Goal: Task Accomplishment & Management: Complete application form

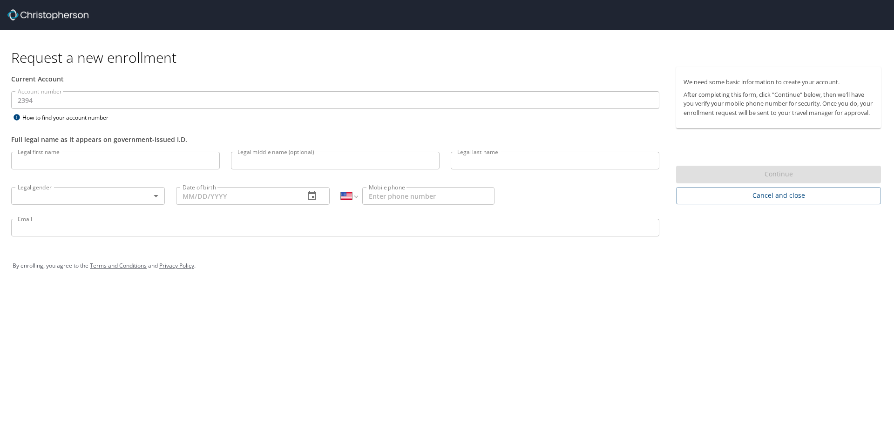
select select "US"
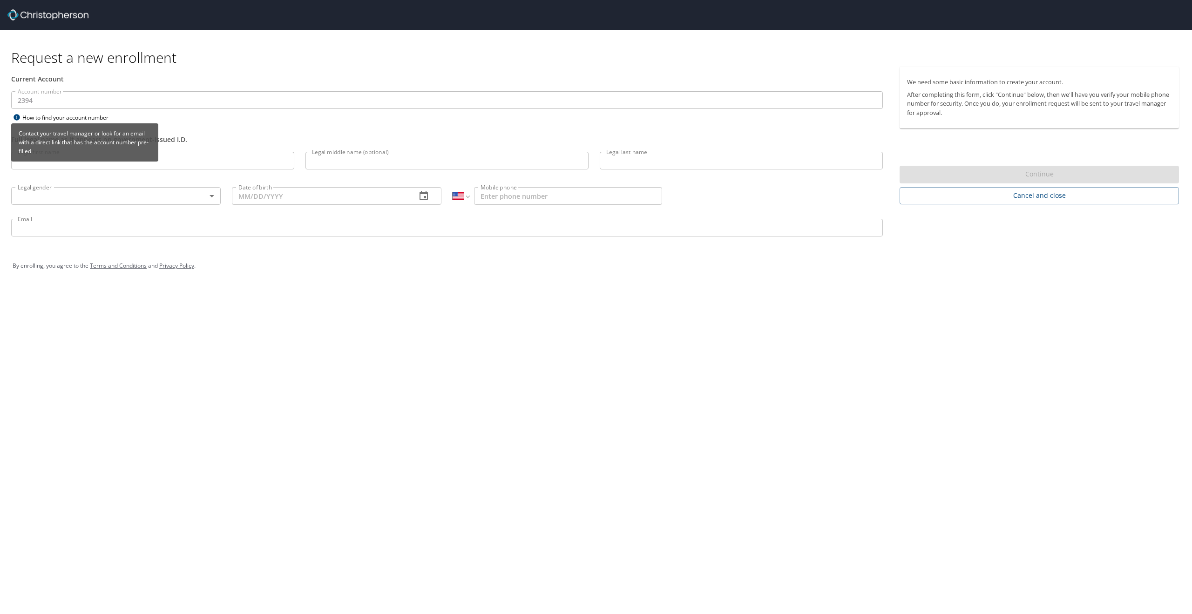
click at [15, 116] on icon at bounding box center [16, 117] width 6 height 6
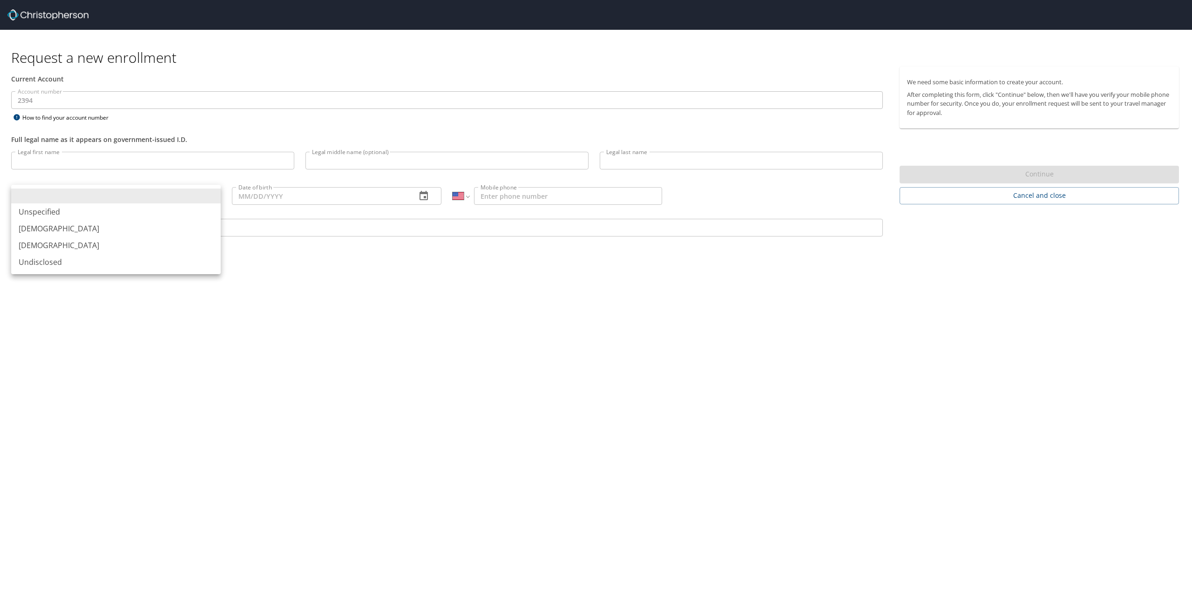
click at [60, 197] on body "Request a new enrollment Current Account Account number 2394 Account number How…" at bounding box center [596, 307] width 1192 height 614
click at [57, 160] on div at bounding box center [596, 307] width 1192 height 614
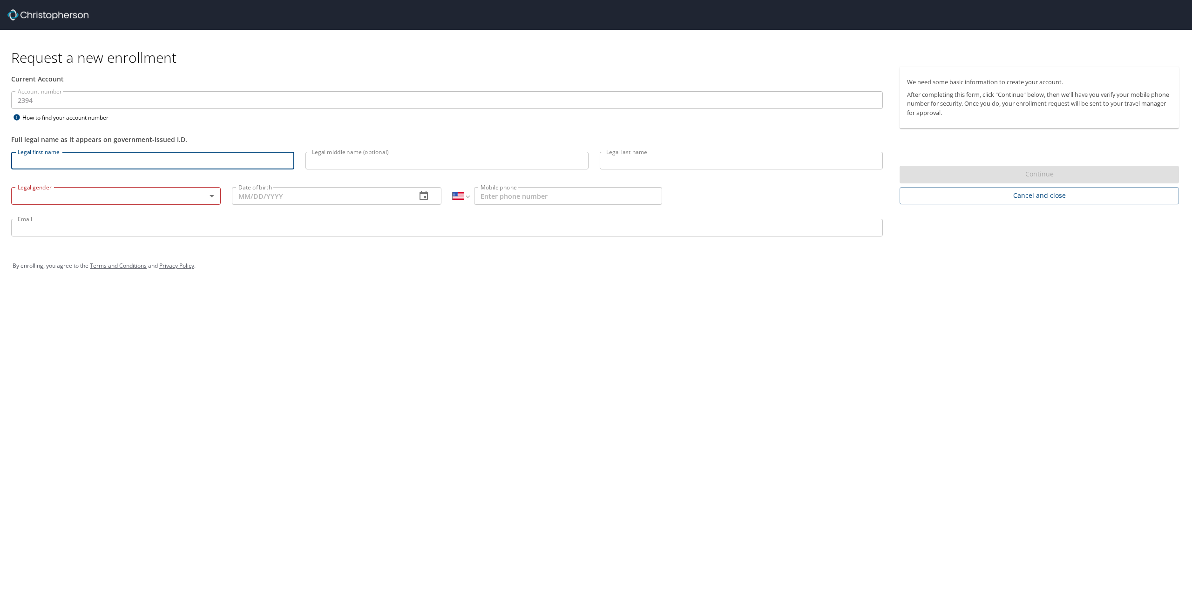
click at [57, 158] on input "Legal first name" at bounding box center [152, 161] width 283 height 18
click at [46, 14] on img at bounding box center [47, 14] width 81 height 11
click at [84, 161] on input "Legal first name" at bounding box center [152, 161] width 283 height 18
type input "[PERSON_NAME]"
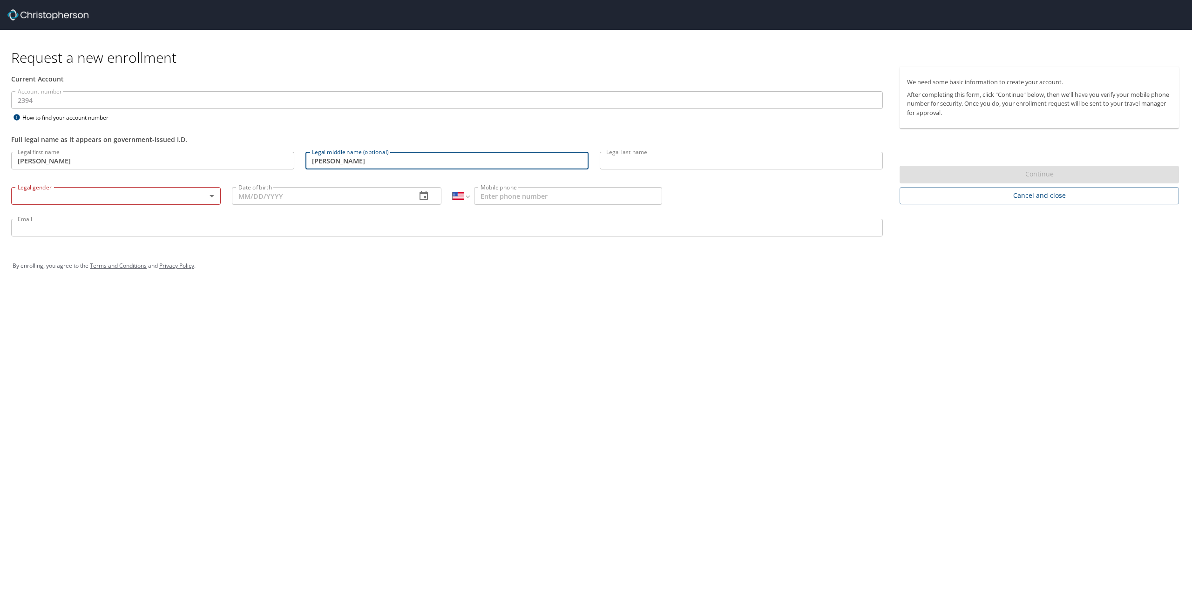
type input "[PERSON_NAME]"
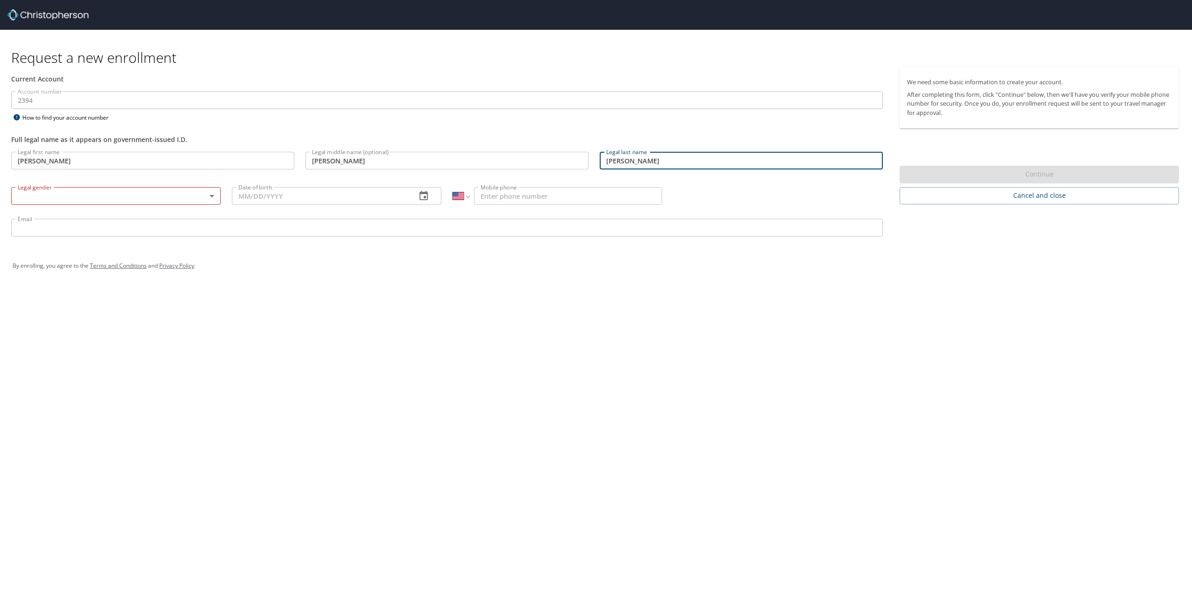
type input "[PERSON_NAME]"
click at [85, 190] on body "Request a new enrollment Current Account Account number 2394 Account number How…" at bounding box center [596, 307] width 1192 height 614
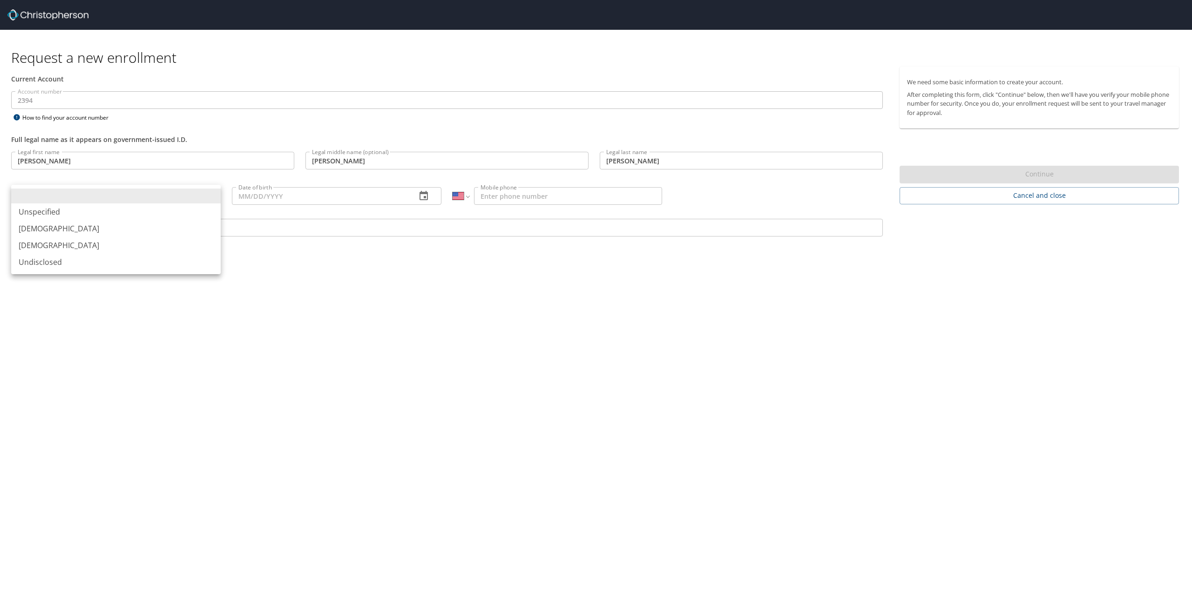
click at [51, 229] on li "[DEMOGRAPHIC_DATA]" at bounding box center [115, 228] width 209 height 17
type input "[DEMOGRAPHIC_DATA]"
click at [303, 203] on input "Date of birth" at bounding box center [320, 196] width 177 height 18
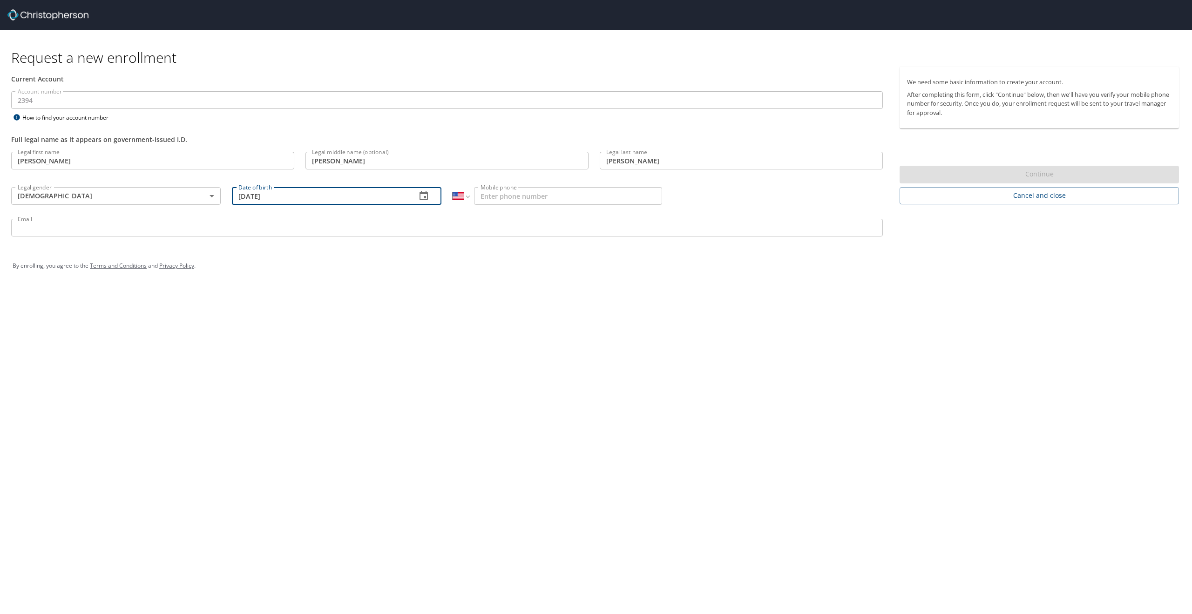
type input "[DATE]"
type input "[PHONE_NUMBER]"
click at [178, 230] on input "Email" at bounding box center [446, 228] width 871 height 18
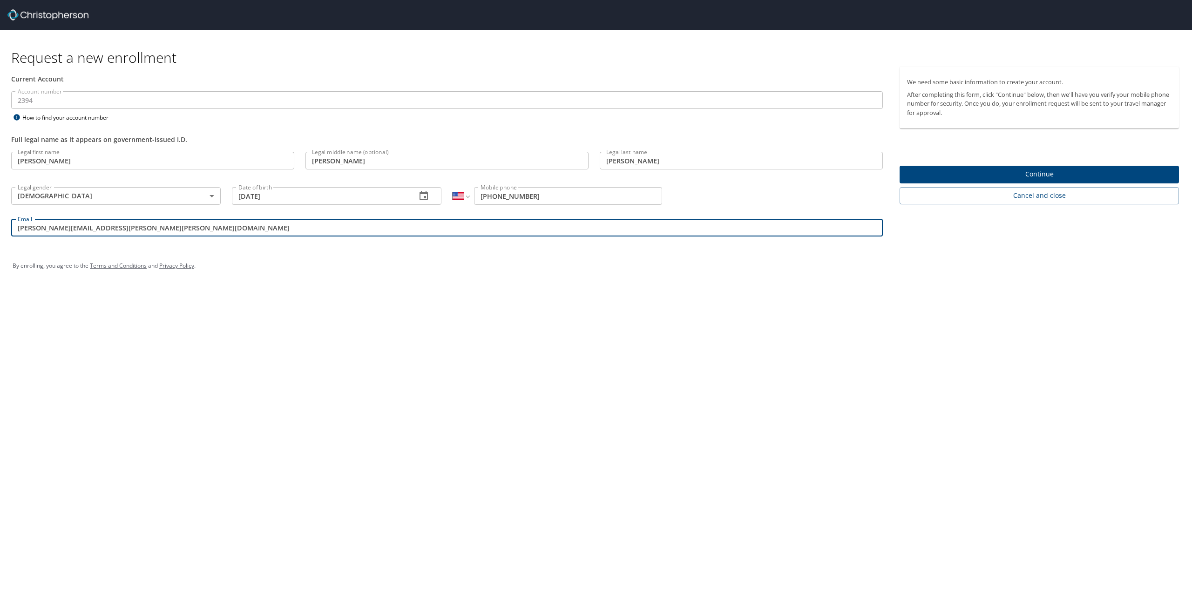
type input "[PERSON_NAME][EMAIL_ADDRESS][PERSON_NAME][PERSON_NAME][DOMAIN_NAME]"
click at [893, 181] on button "Continue" at bounding box center [1038, 175] width 279 height 18
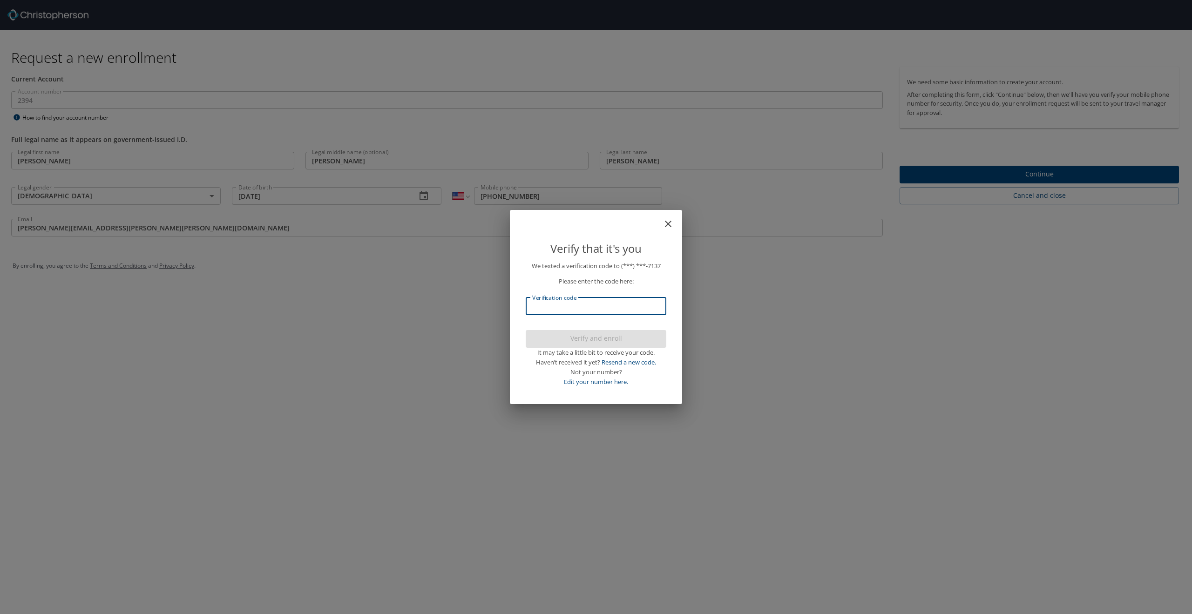
click at [619, 304] on input "Verification code" at bounding box center [596, 306] width 141 height 18
type input "222103"
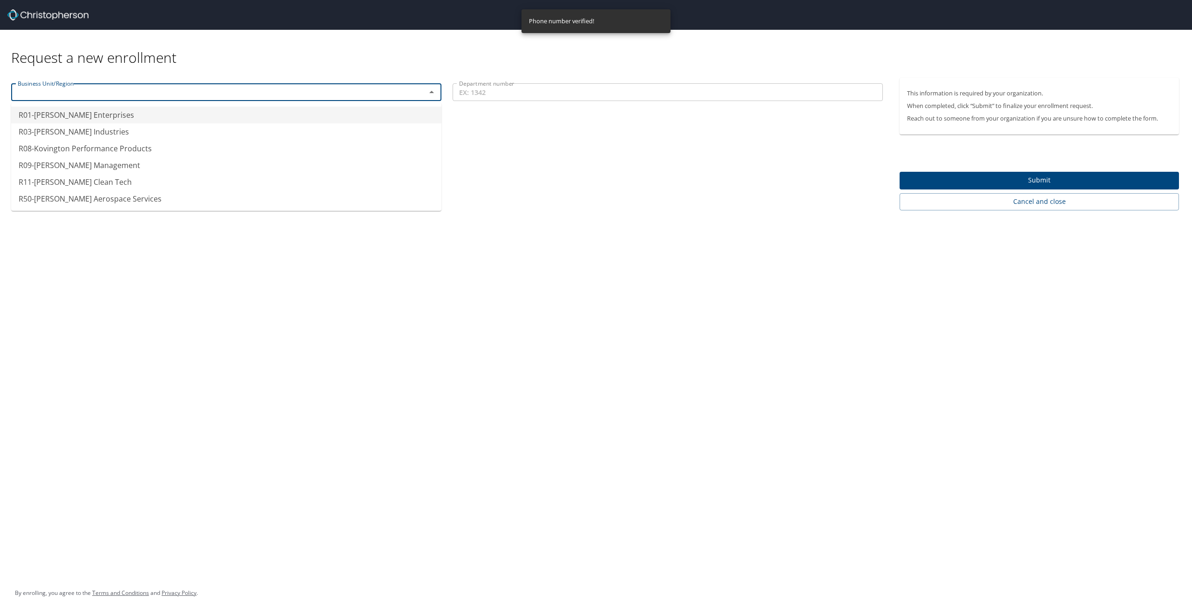
click at [101, 98] on input "text" at bounding box center [212, 92] width 397 height 12
click at [137, 115] on li "R01-[PERSON_NAME] Enterprises" at bounding box center [226, 115] width 430 height 17
type input "R01-[PERSON_NAME] Enterprises"
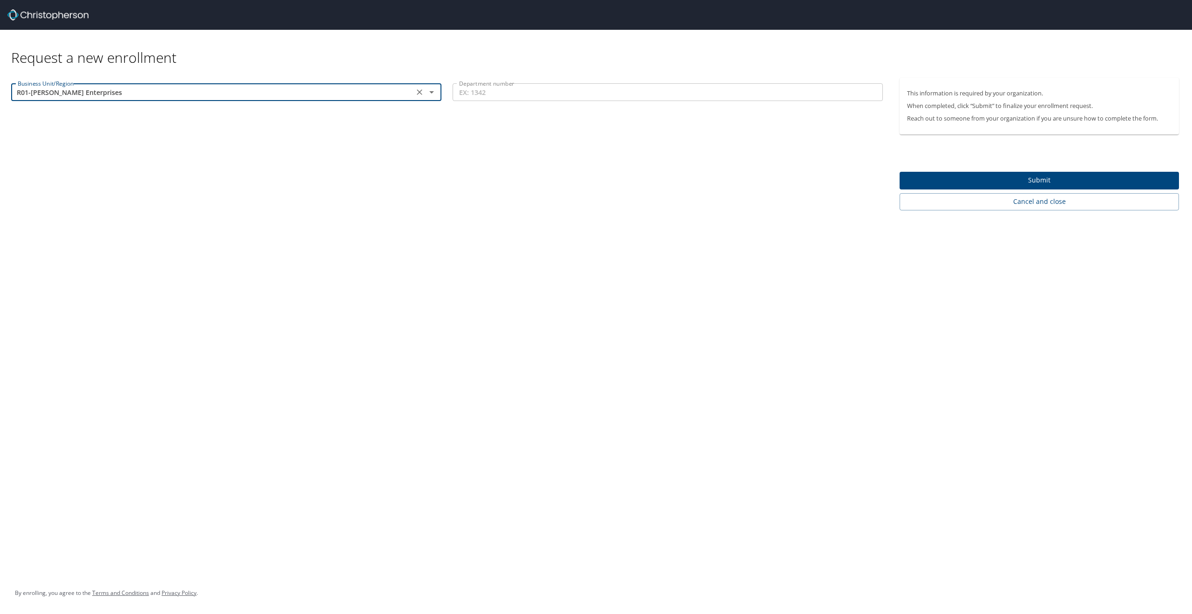
click at [500, 93] on input "Department number" at bounding box center [667, 92] width 430 height 18
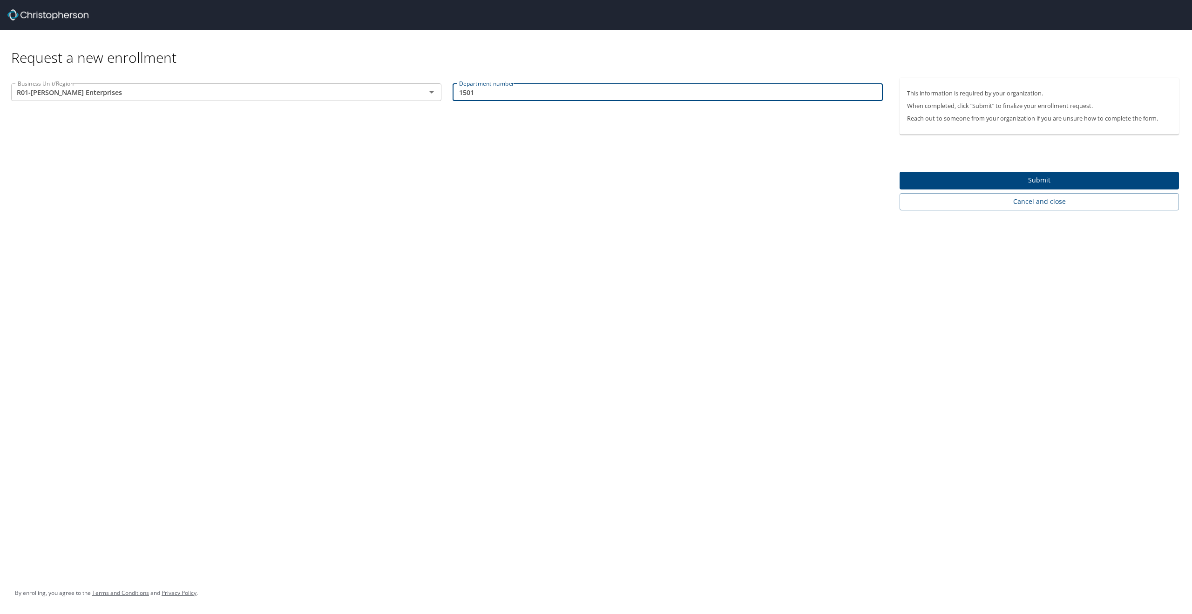
type input "1501"
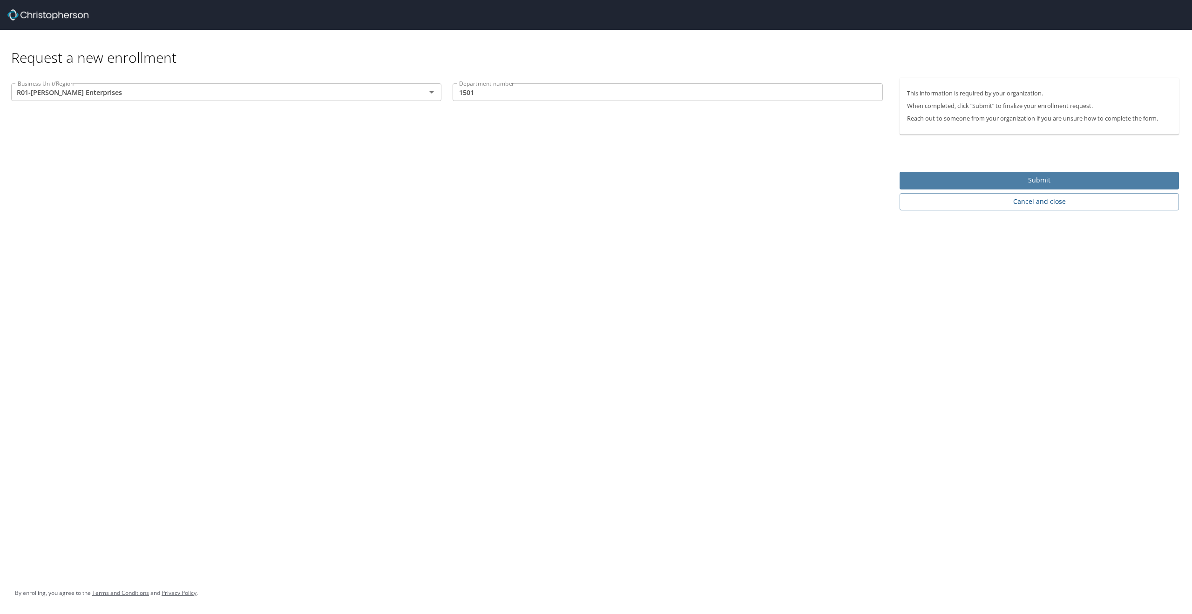
click at [893, 178] on span "Submit" at bounding box center [1039, 181] width 264 height 12
